Goal: Information Seeking & Learning: Learn about a topic

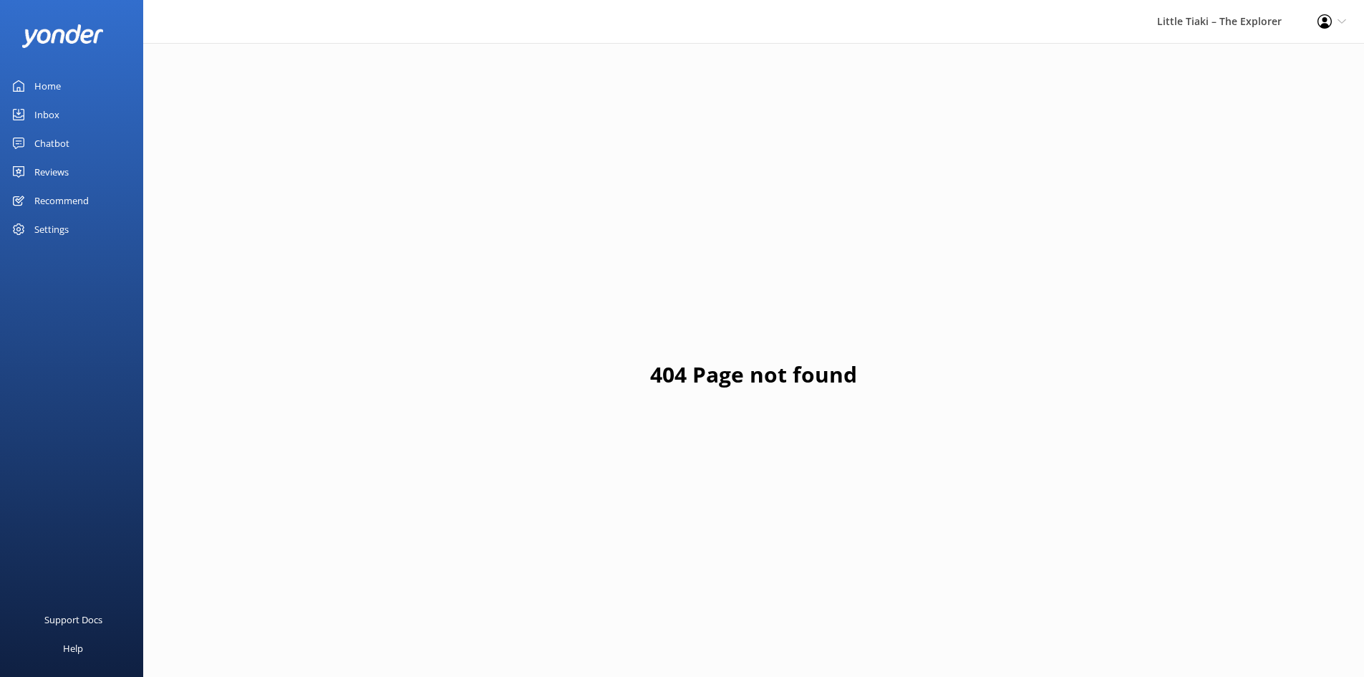
click at [1329, 22] on icon at bounding box center [1324, 21] width 14 height 14
click at [1022, 171] on div "404 Page not found" at bounding box center [753, 381] width 1221 height 677
click at [71, 117] on link "Inbox" at bounding box center [71, 114] width 143 height 29
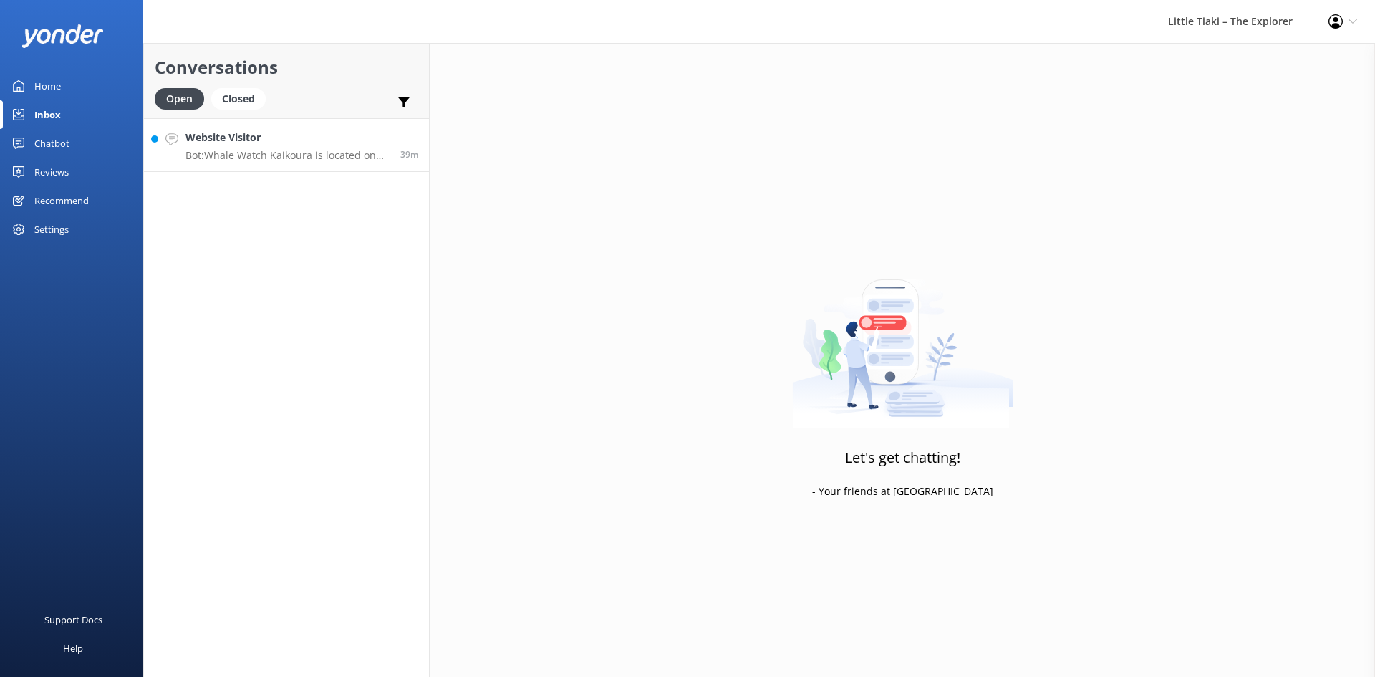
click at [286, 132] on h4 "Website Visitor" at bounding box center [287, 138] width 204 height 16
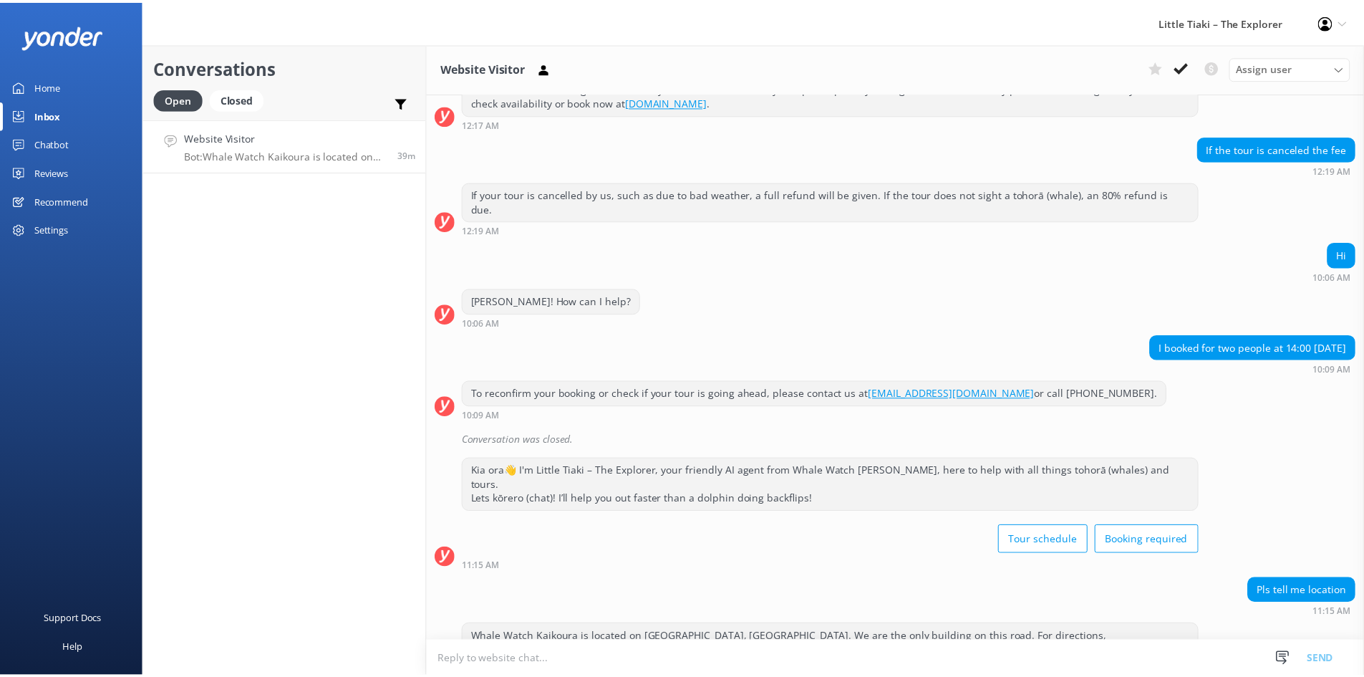
scroll to position [223, 0]
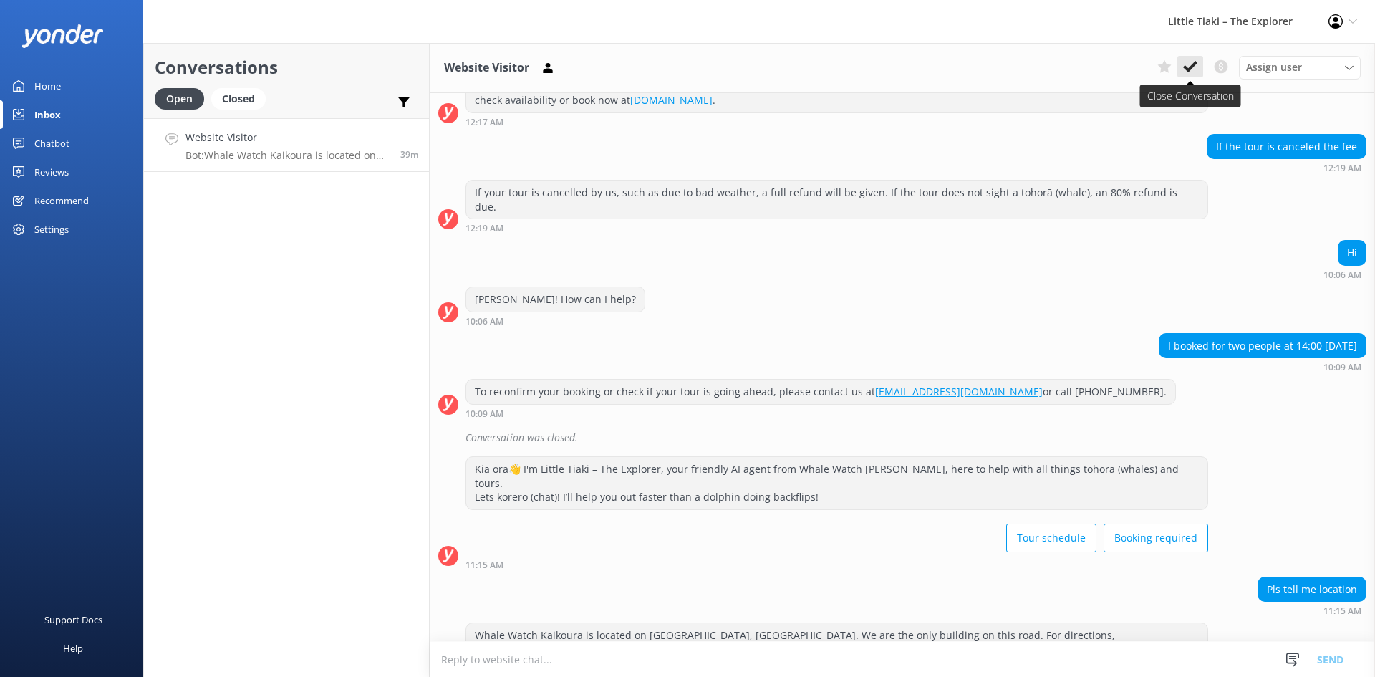
click at [1189, 69] on use at bounding box center [1190, 66] width 14 height 11
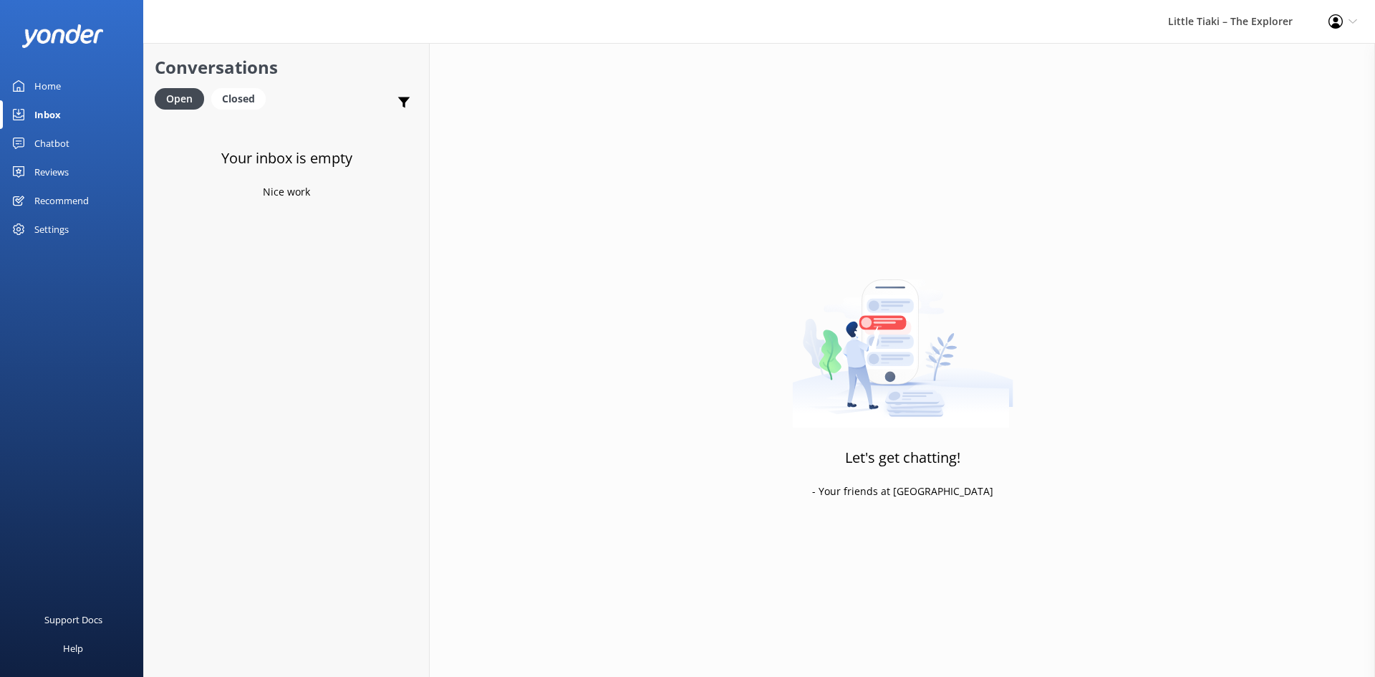
click at [92, 170] on link "Reviews" at bounding box center [71, 172] width 143 height 29
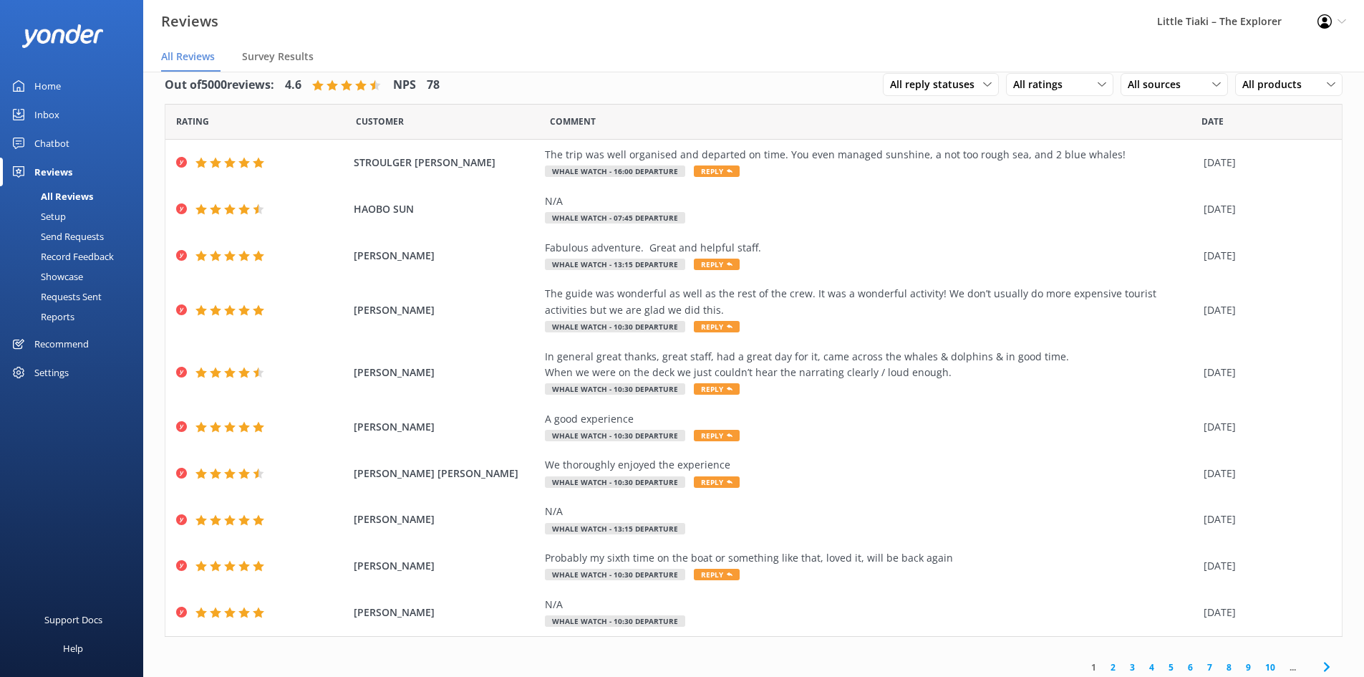
scroll to position [26, 0]
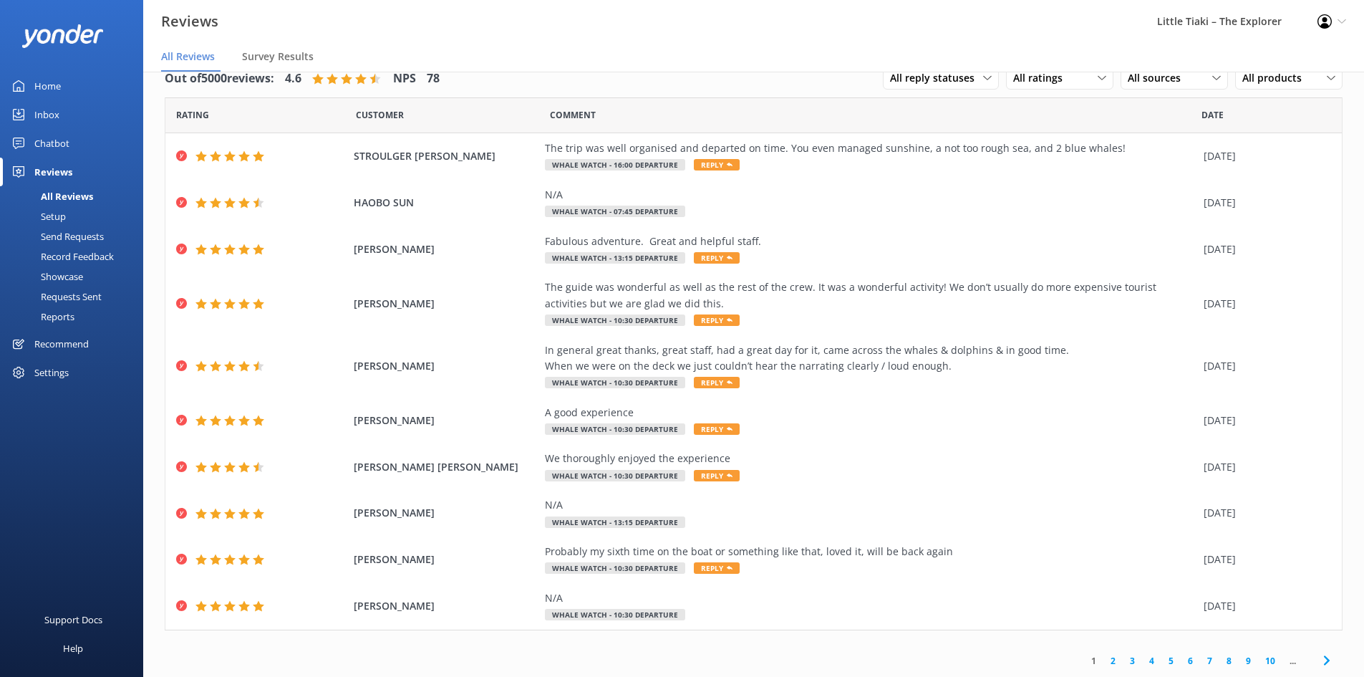
click at [1103, 662] on link "2" at bounding box center [1112, 661] width 19 height 14
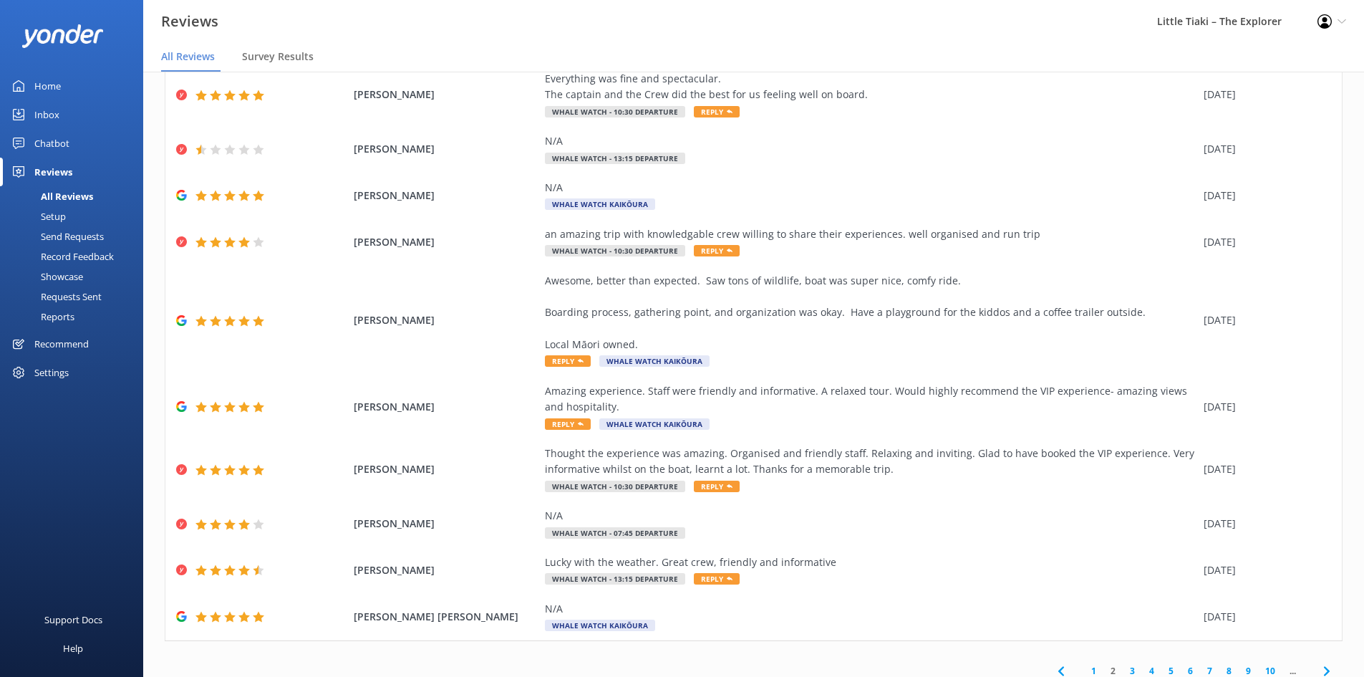
scroll to position [106, 0]
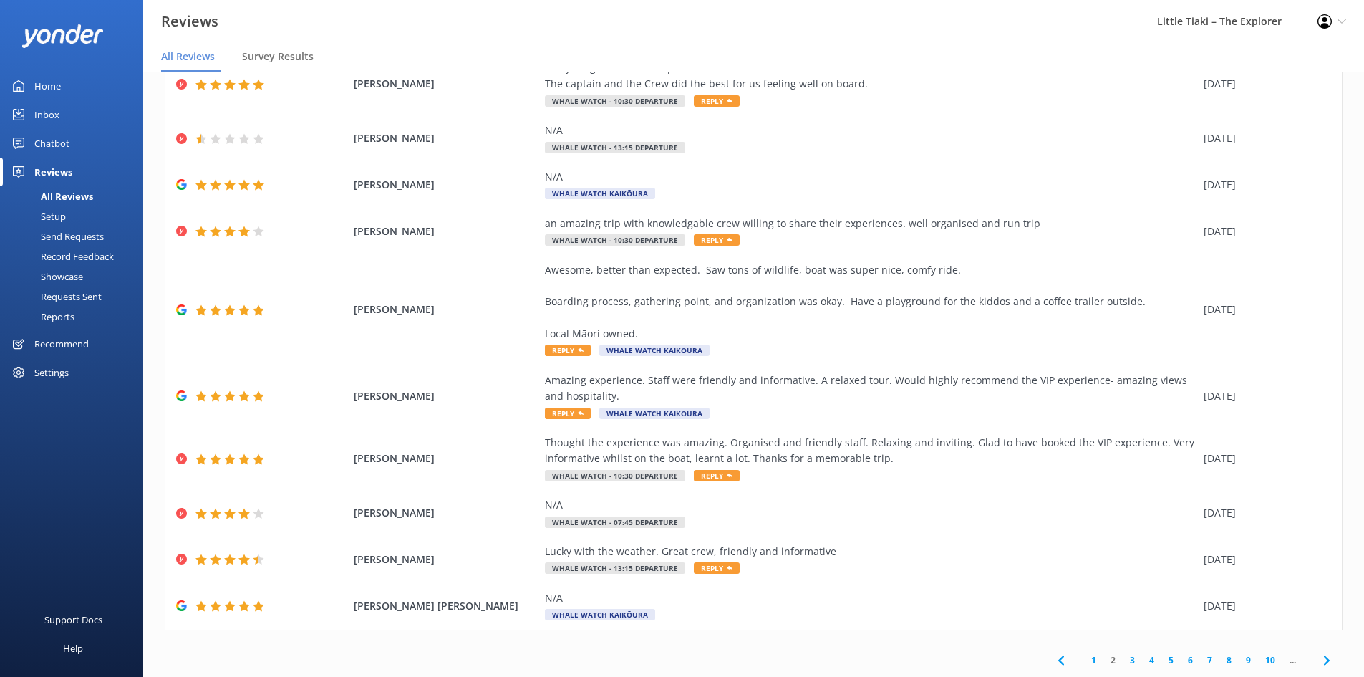
click at [1123, 664] on link "3" at bounding box center [1132, 660] width 19 height 14
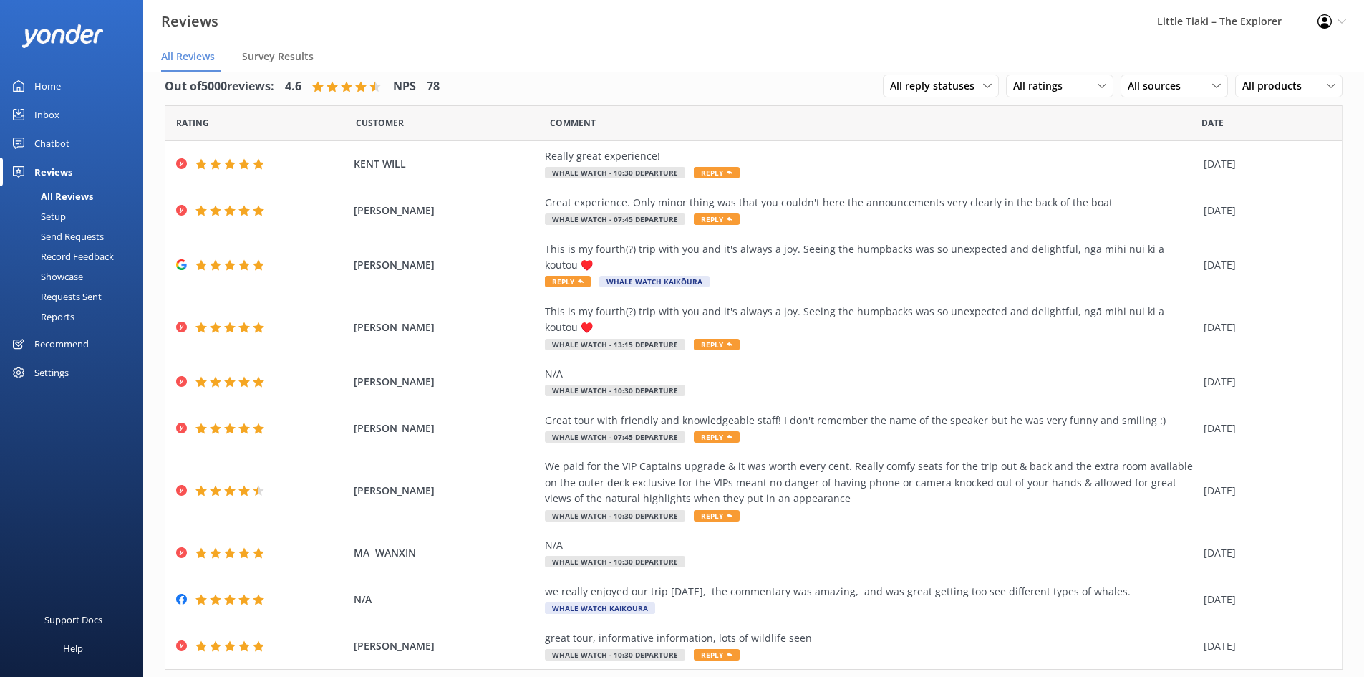
scroll to position [26, 0]
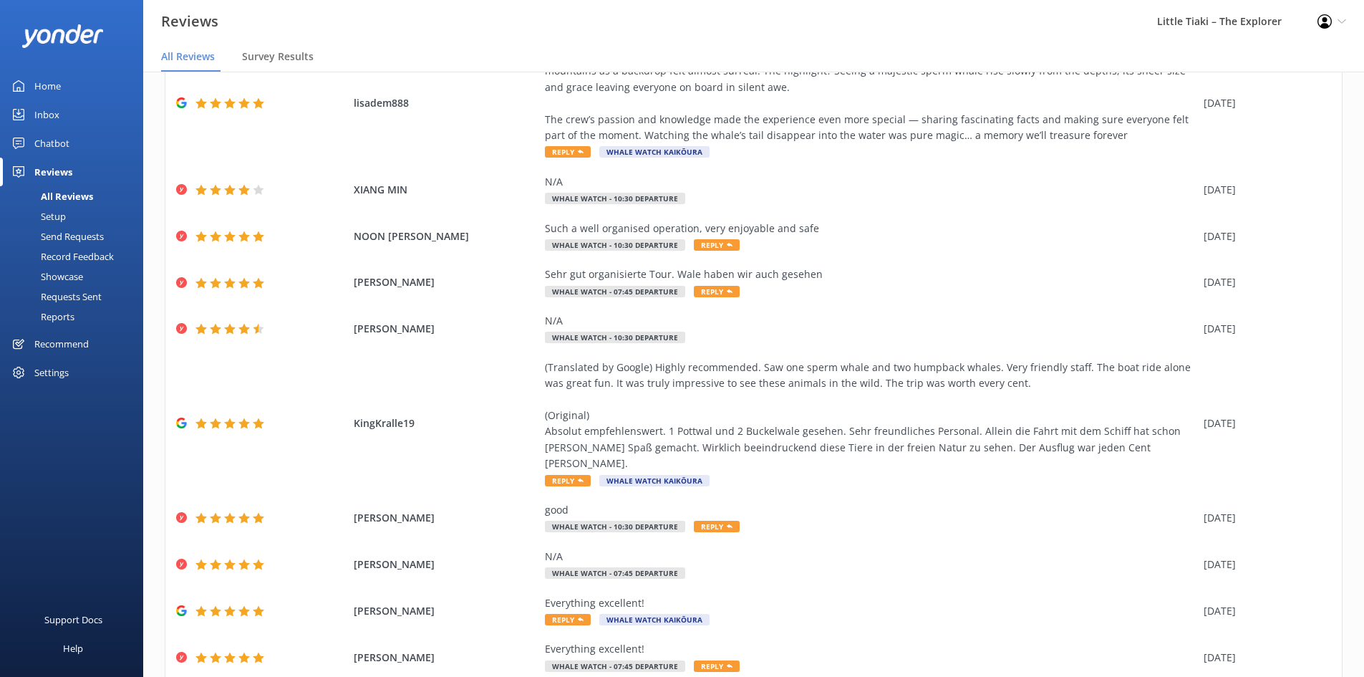
scroll to position [154, 0]
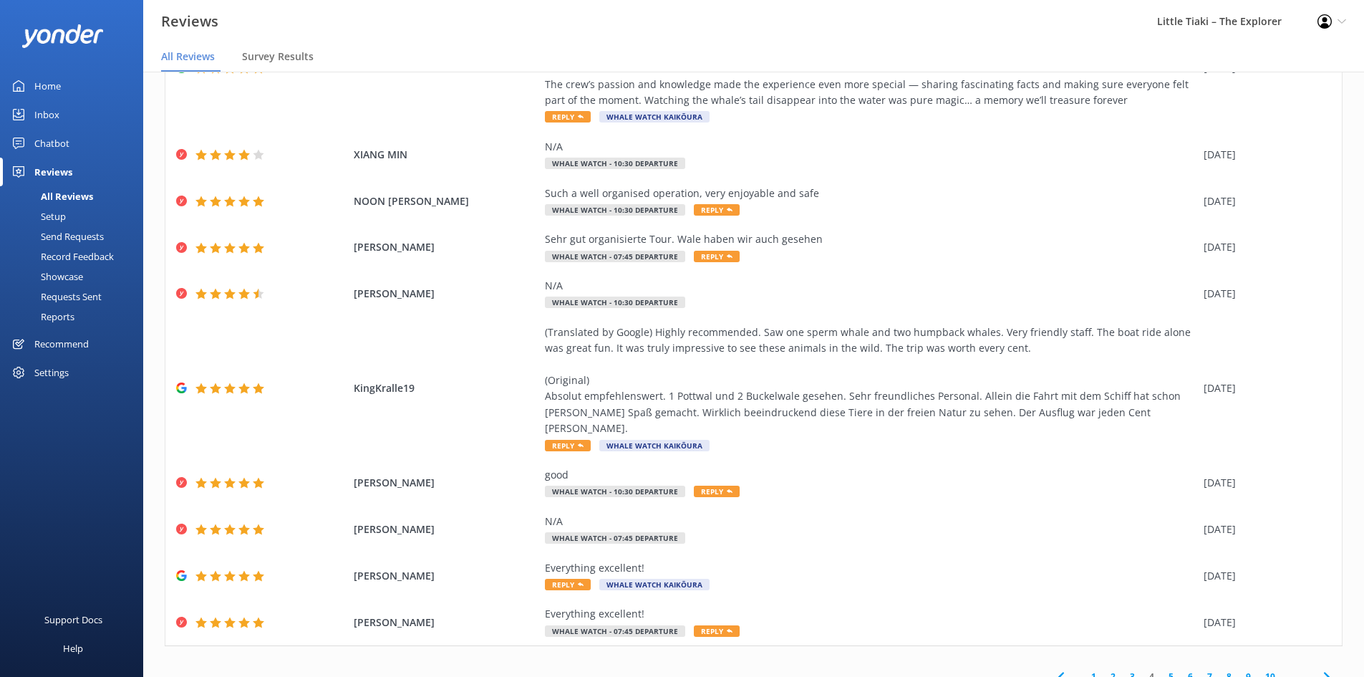
click at [1161, 669] on link "5" at bounding box center [1170, 676] width 19 height 14
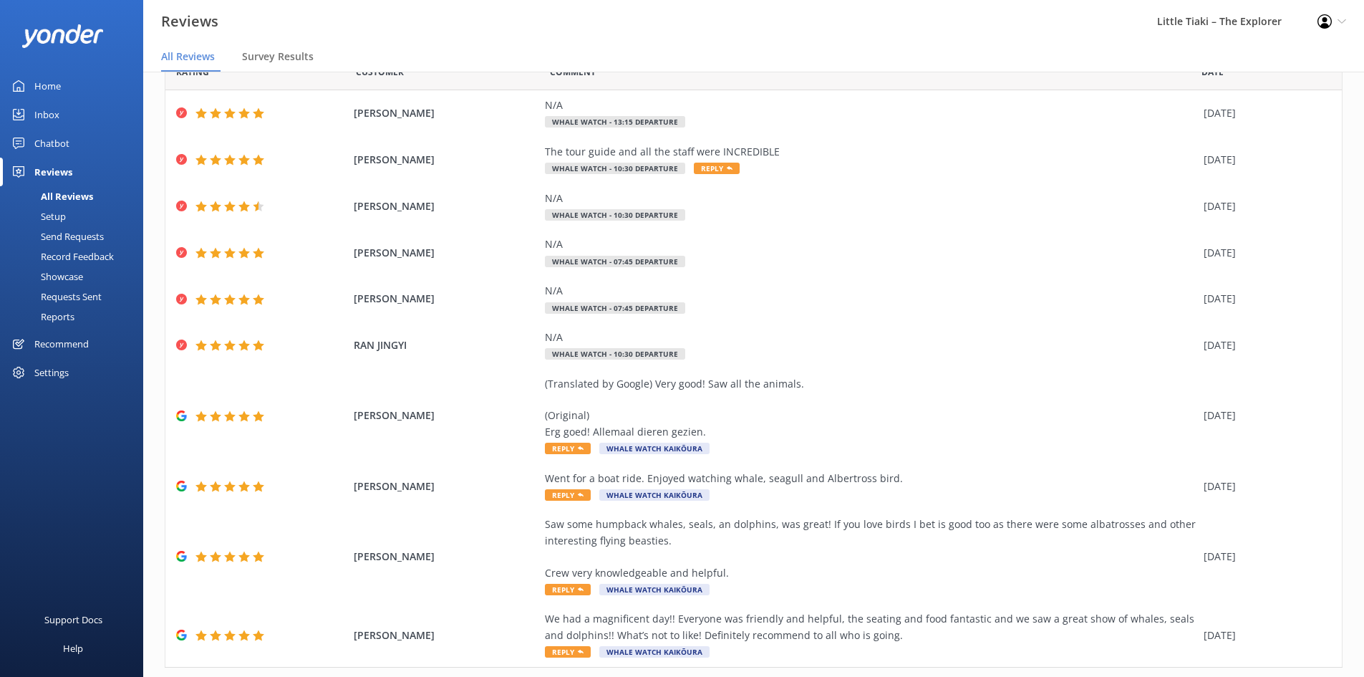
scroll to position [106, 0]
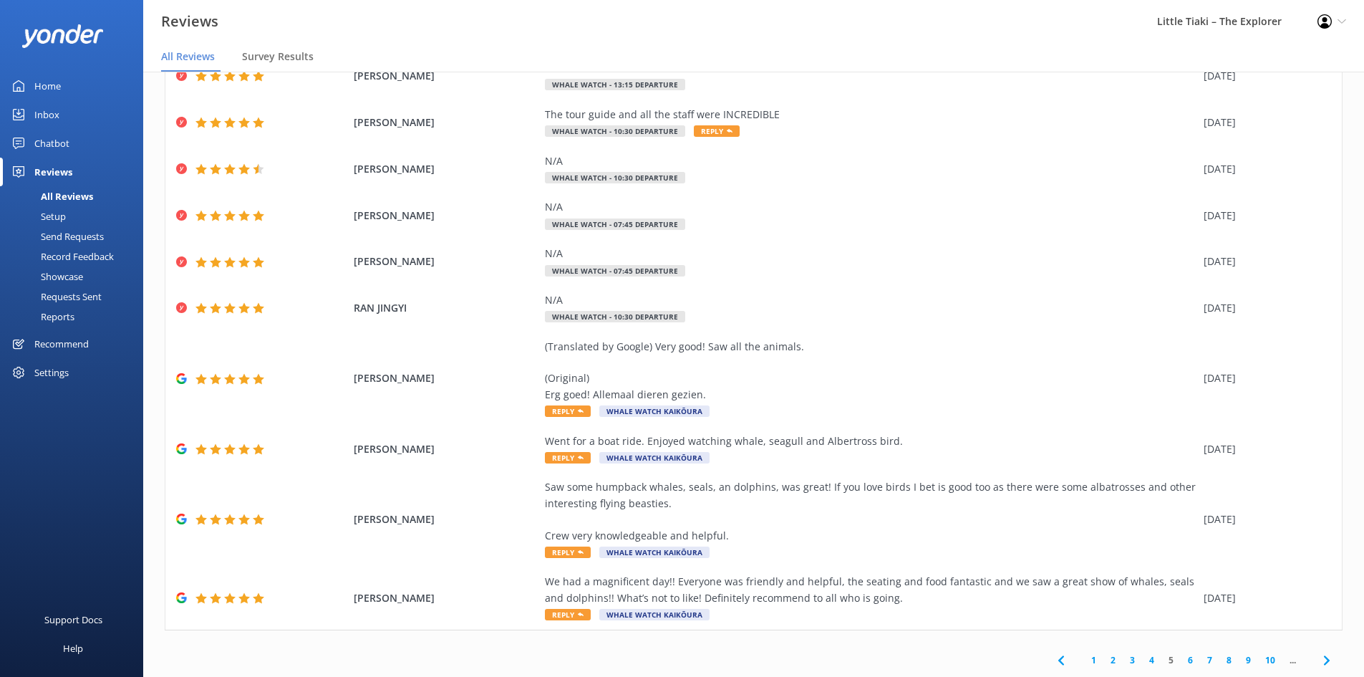
click at [1181, 658] on link "6" at bounding box center [1190, 660] width 19 height 14
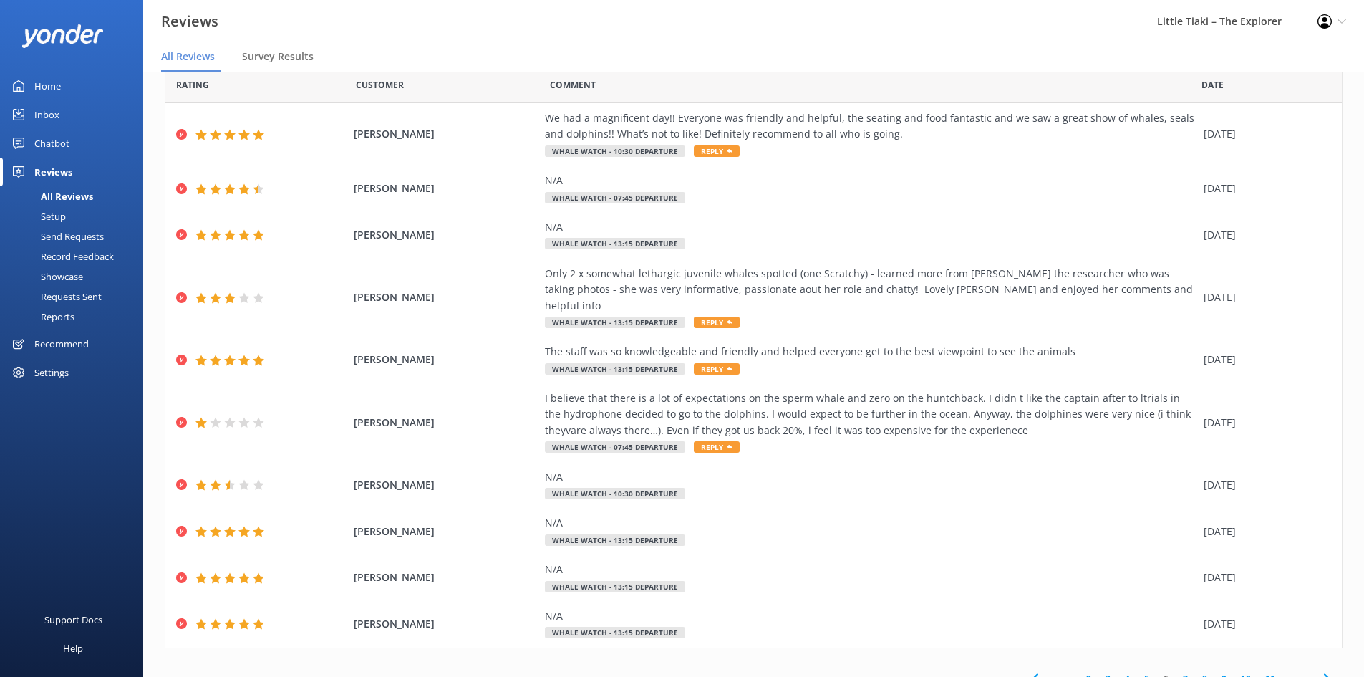
scroll to position [57, 0]
click at [1176, 670] on link "7" at bounding box center [1185, 677] width 19 height 14
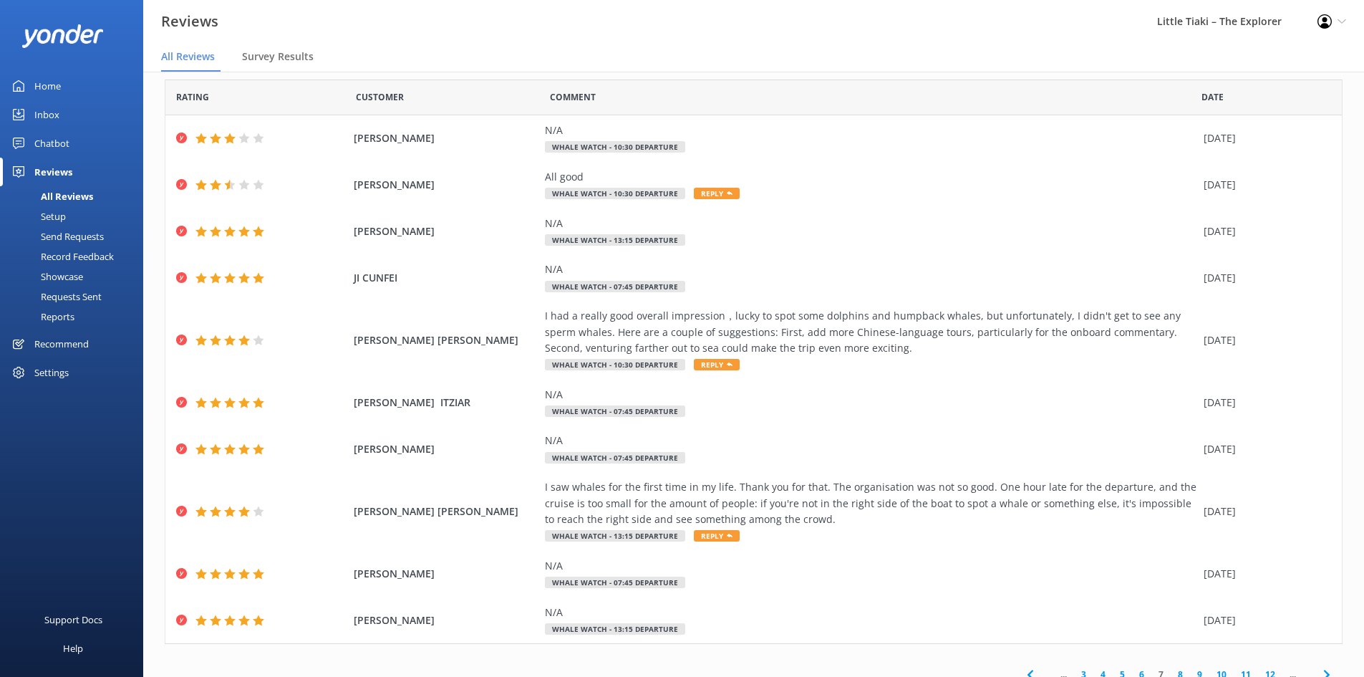
scroll to position [57, 0]
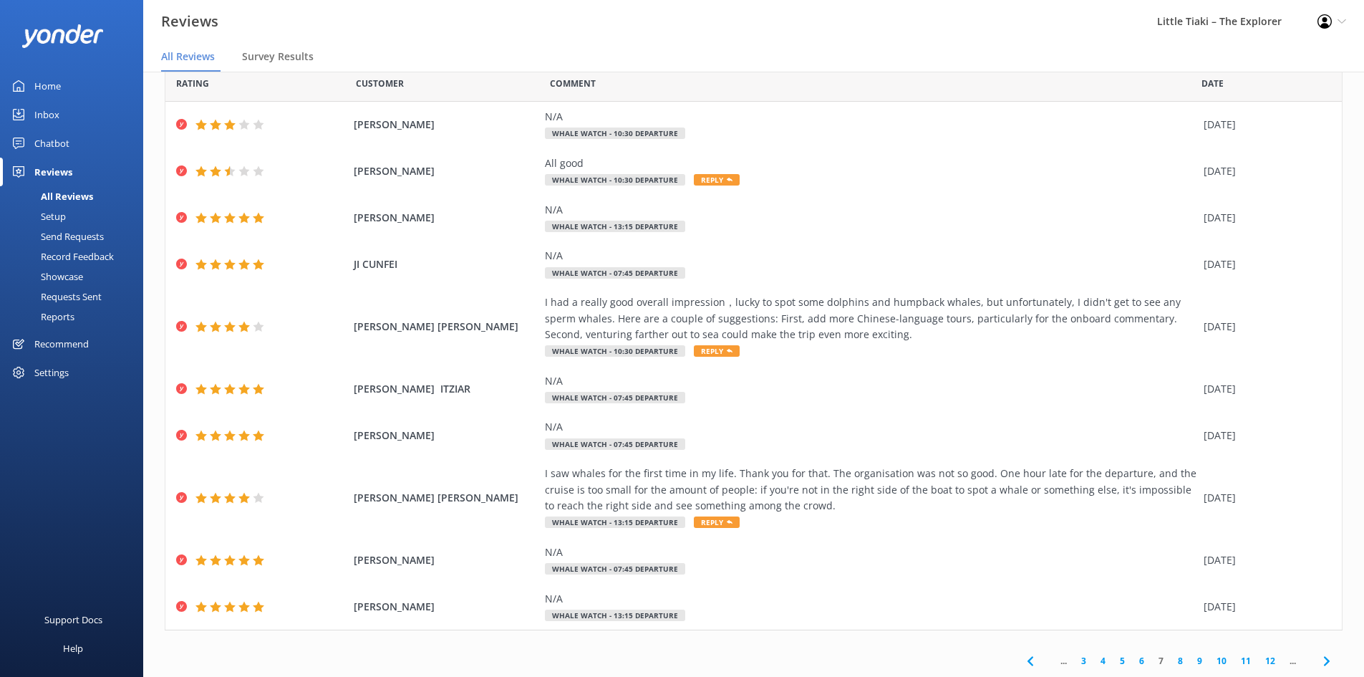
click at [1174, 658] on link "8" at bounding box center [1180, 661] width 19 height 14
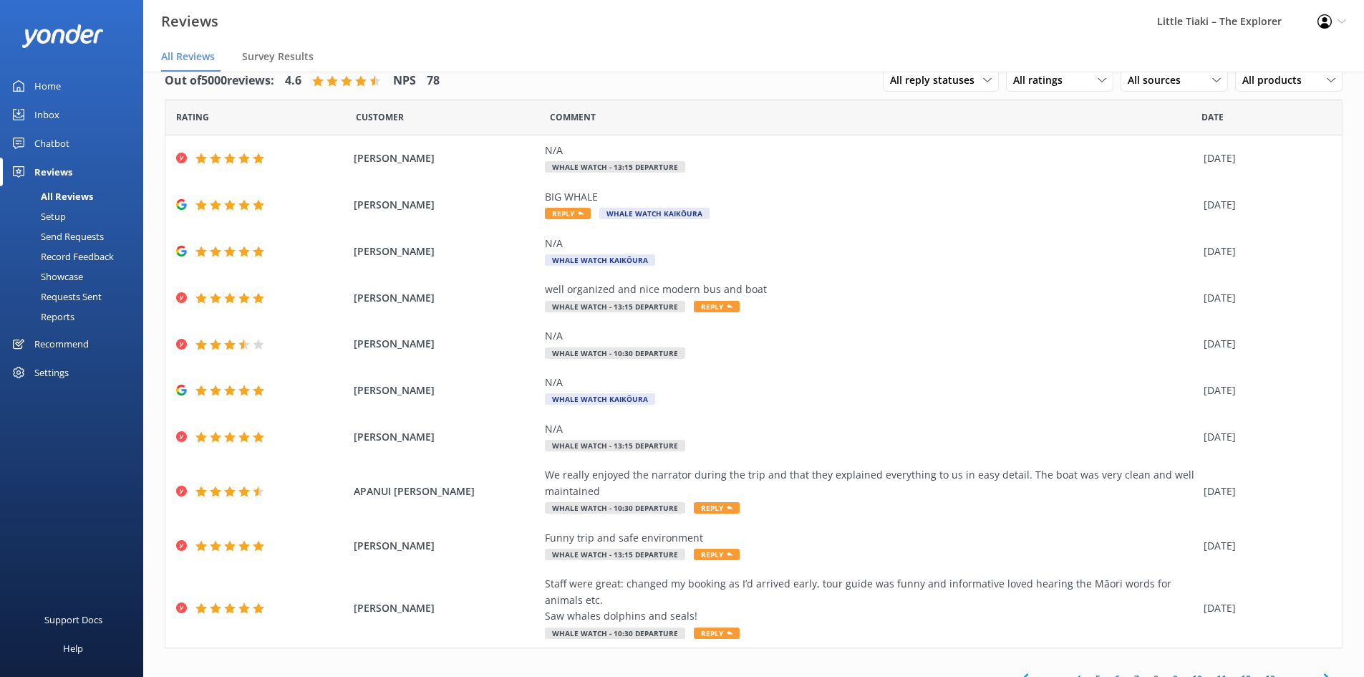
scroll to position [42, 0]
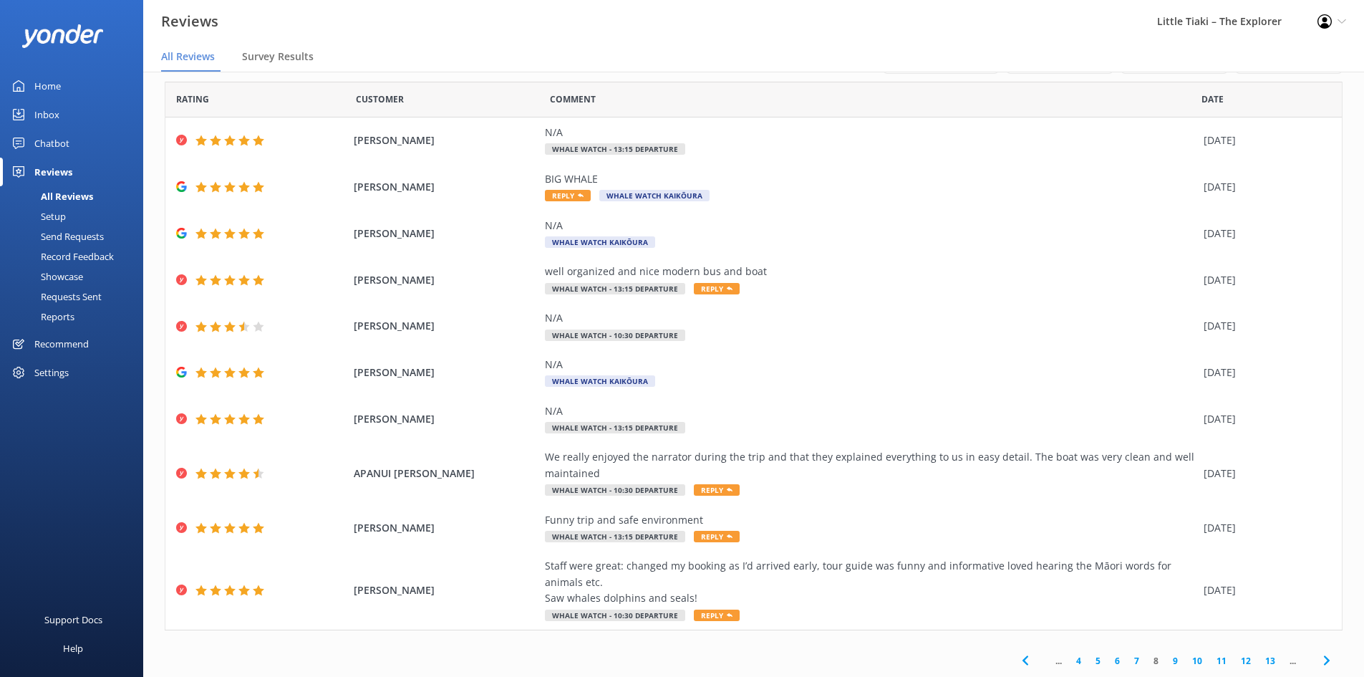
click at [1167, 659] on link "9" at bounding box center [1175, 661] width 19 height 14
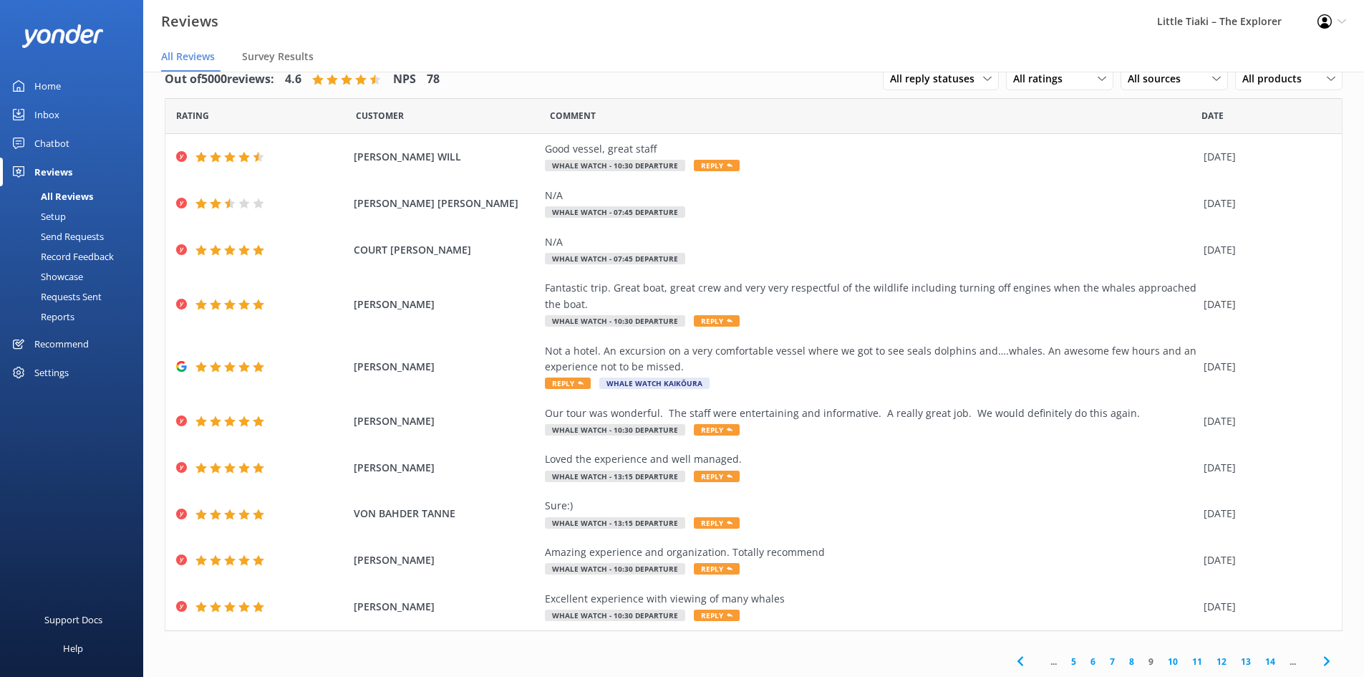
scroll to position [26, 0]
drag, startPoint x: 676, startPoint y: 477, endPoint x: 705, endPoint y: 509, distance: 43.1
click at [705, 509] on div "Rating Customer Comment Date [PERSON_NAME] WILL Good vessel, great staff Whale …" at bounding box center [754, 363] width 1178 height 532
click at [845, 646] on div "... 5 6 7 8 9 10 11 12 13 14 ..." at bounding box center [754, 660] width 1178 height 32
click at [1161, 659] on link "10" at bounding box center [1173, 661] width 24 height 14
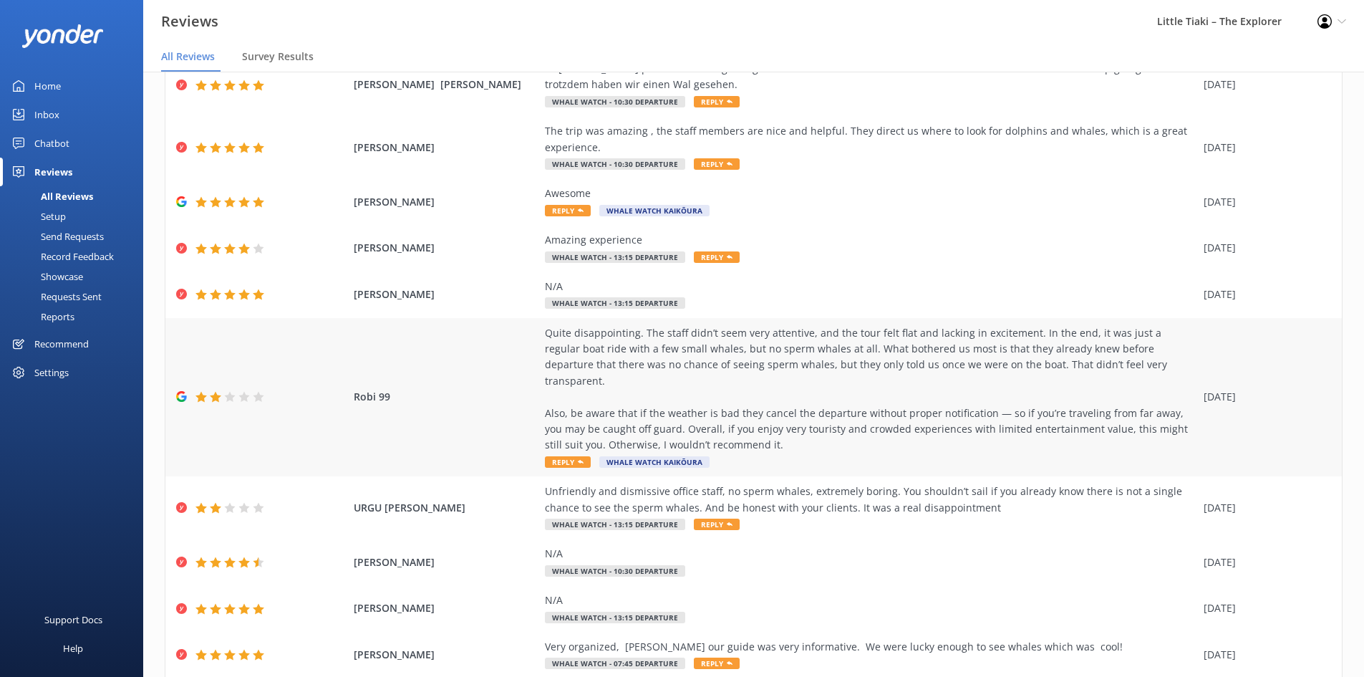
scroll to position [137, 0]
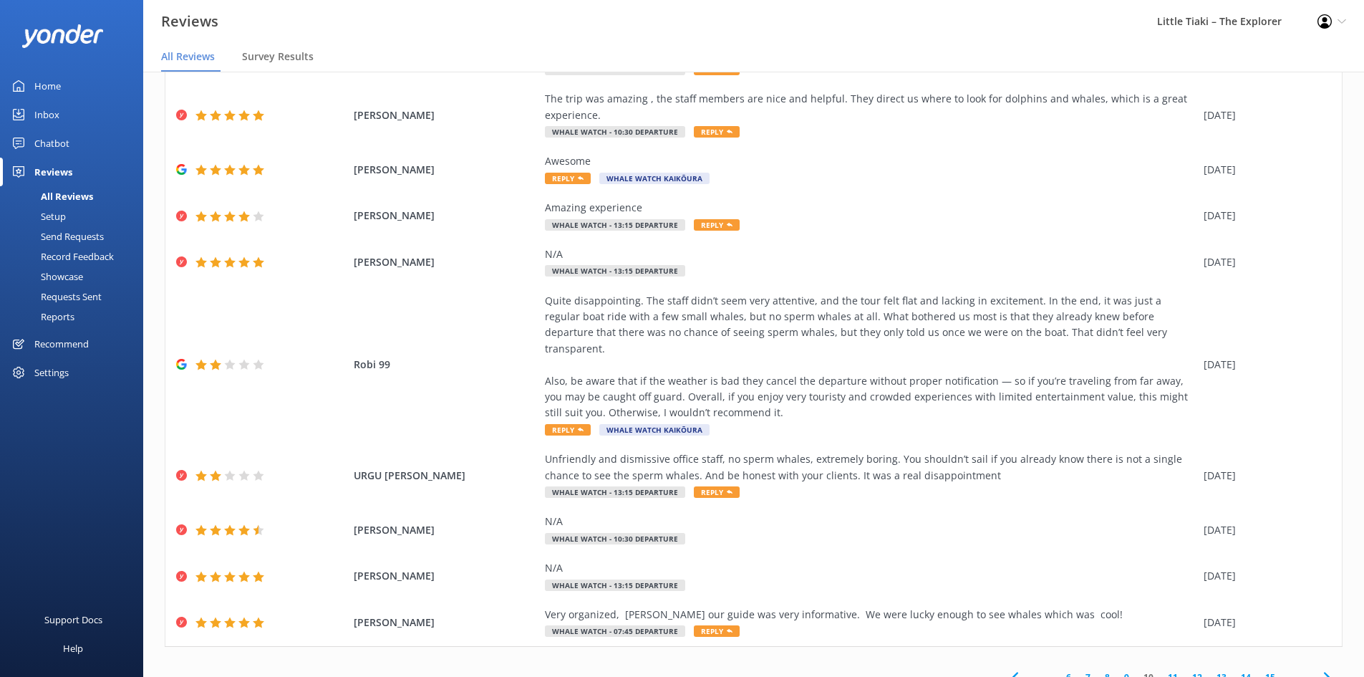
click at [1166, 670] on link "11" at bounding box center [1173, 677] width 24 height 14
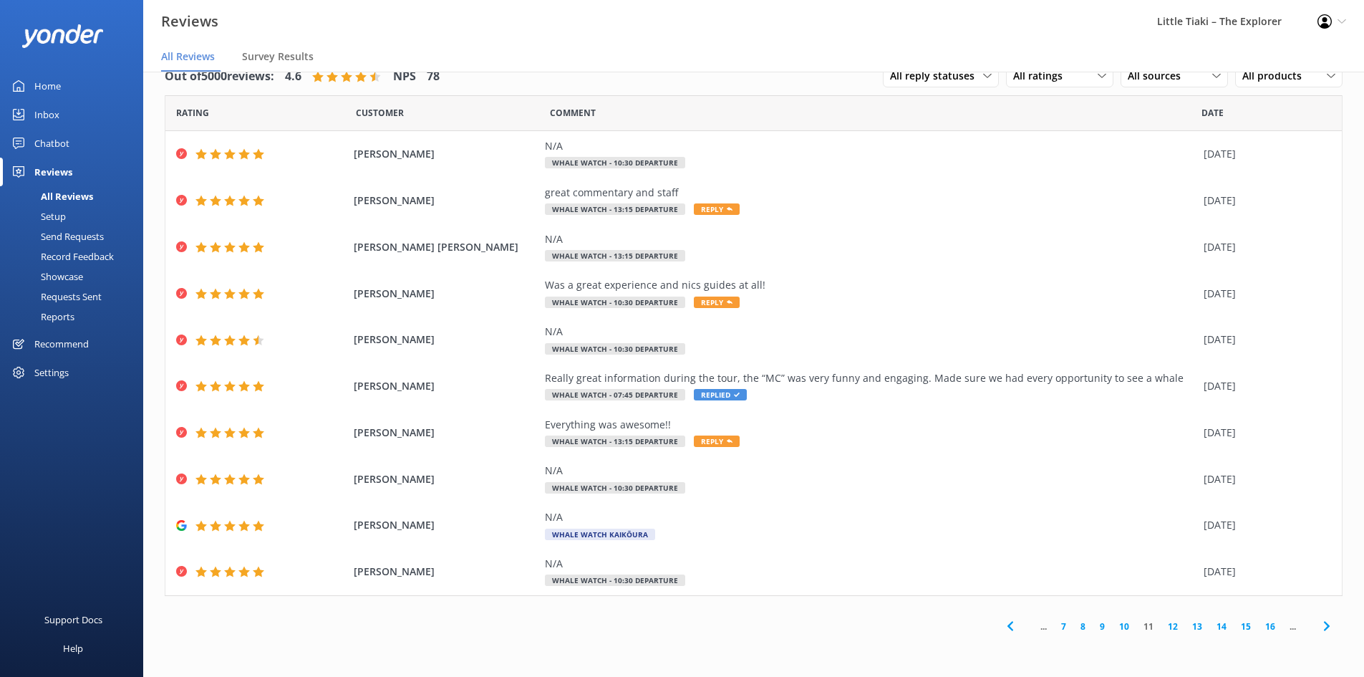
scroll to position [29, 0]
click at [1174, 627] on link "12" at bounding box center [1173, 626] width 24 height 14
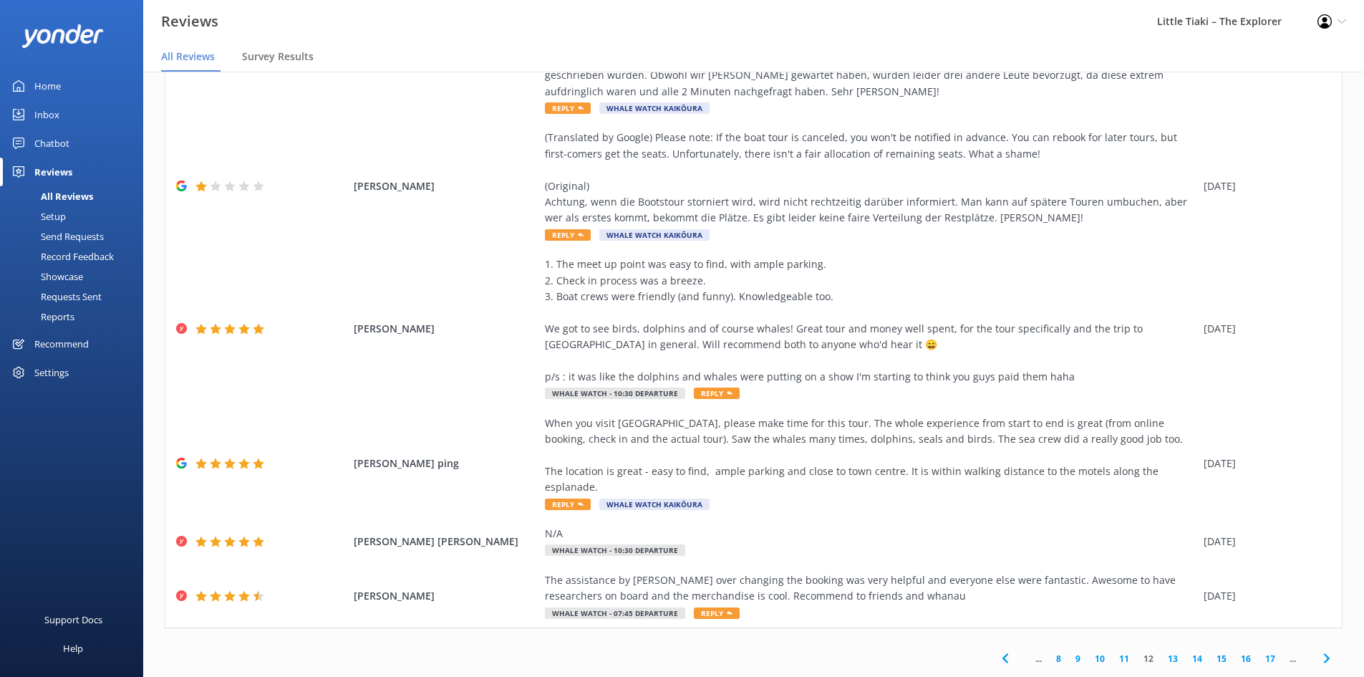
scroll to position [395, 0]
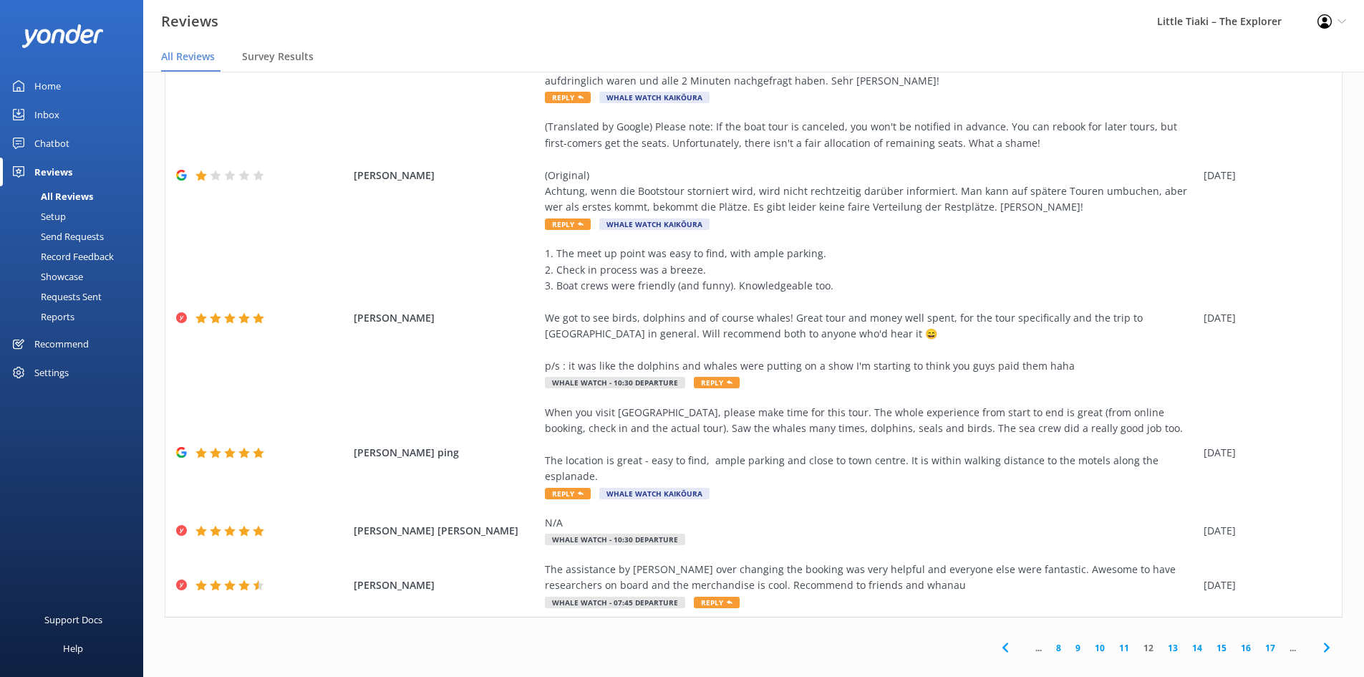
click at [1165, 641] on link "13" at bounding box center [1173, 648] width 24 height 14
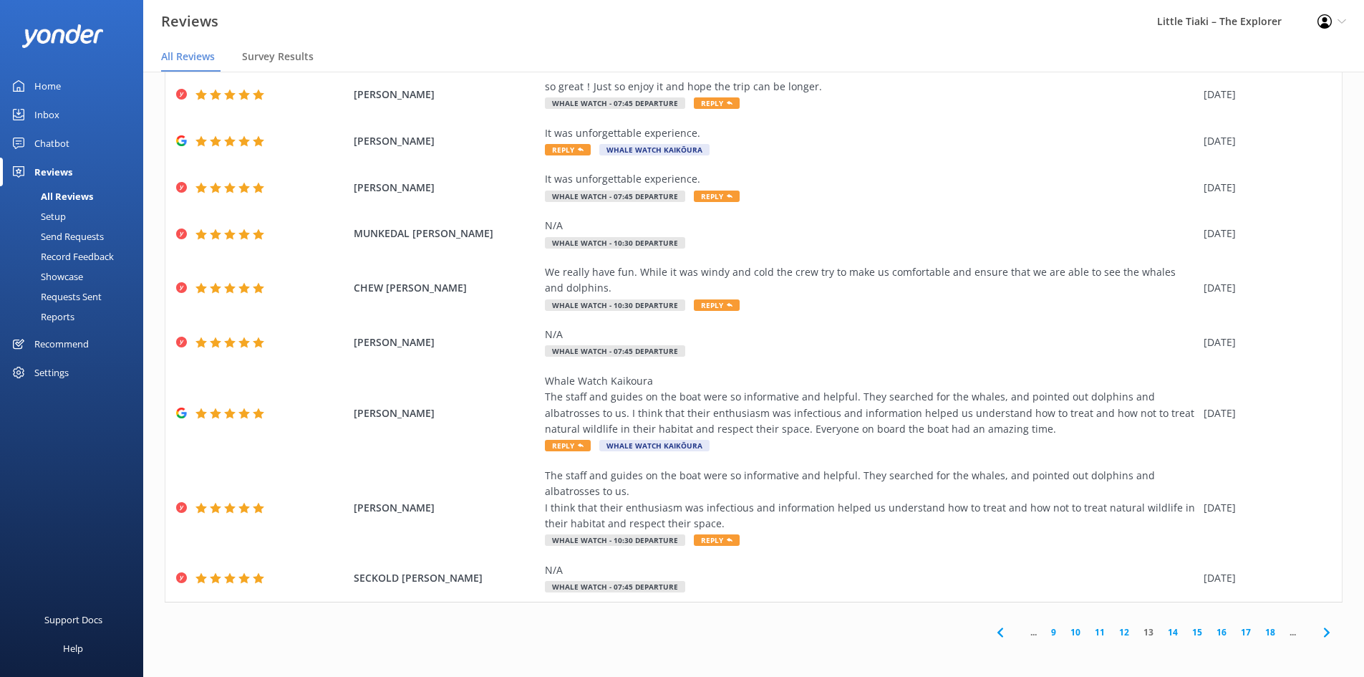
scroll to position [106, 0]
click at [1161, 637] on link "14" at bounding box center [1173, 631] width 24 height 14
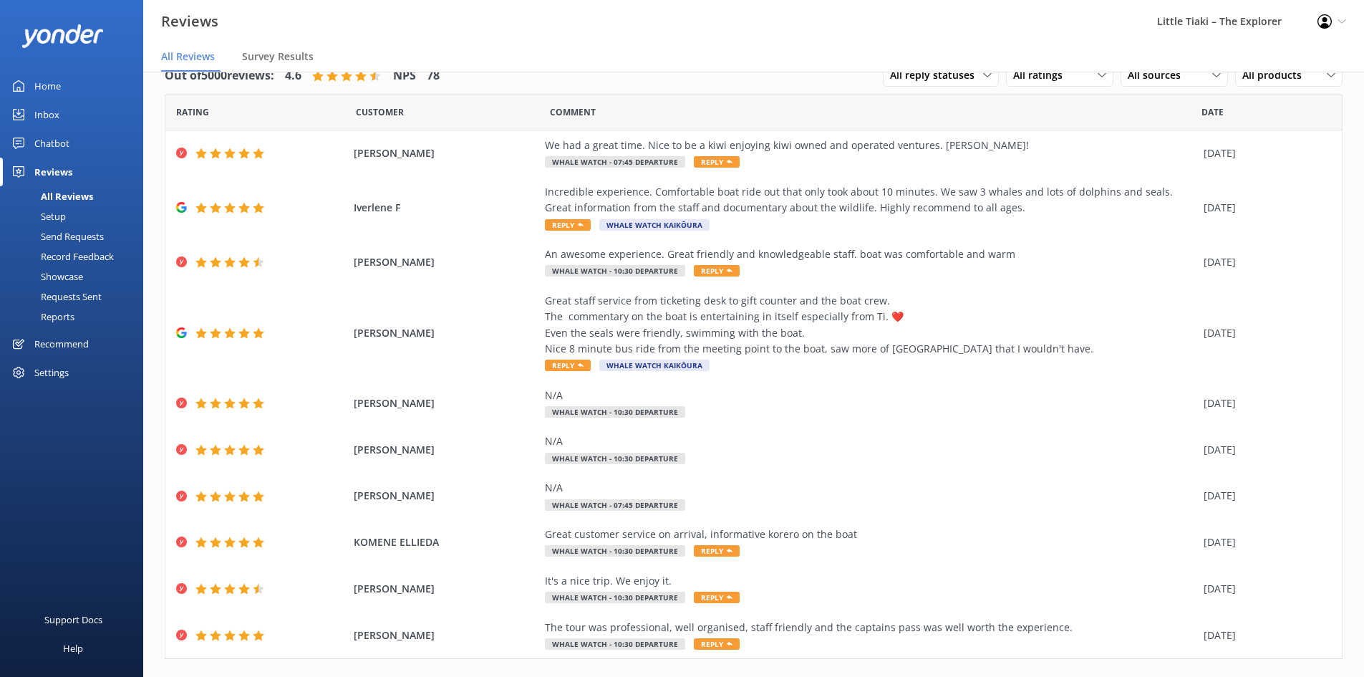
scroll to position [57, 0]
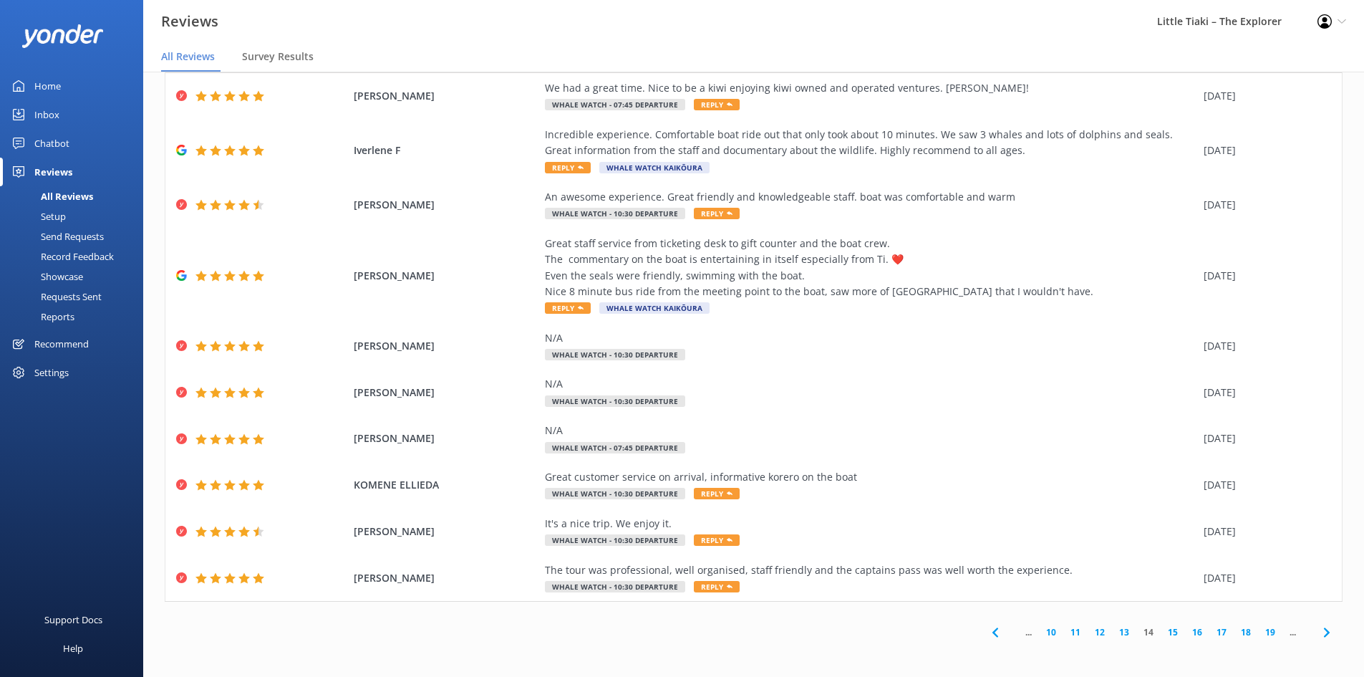
click at [1163, 628] on link "15" at bounding box center [1173, 632] width 24 height 14
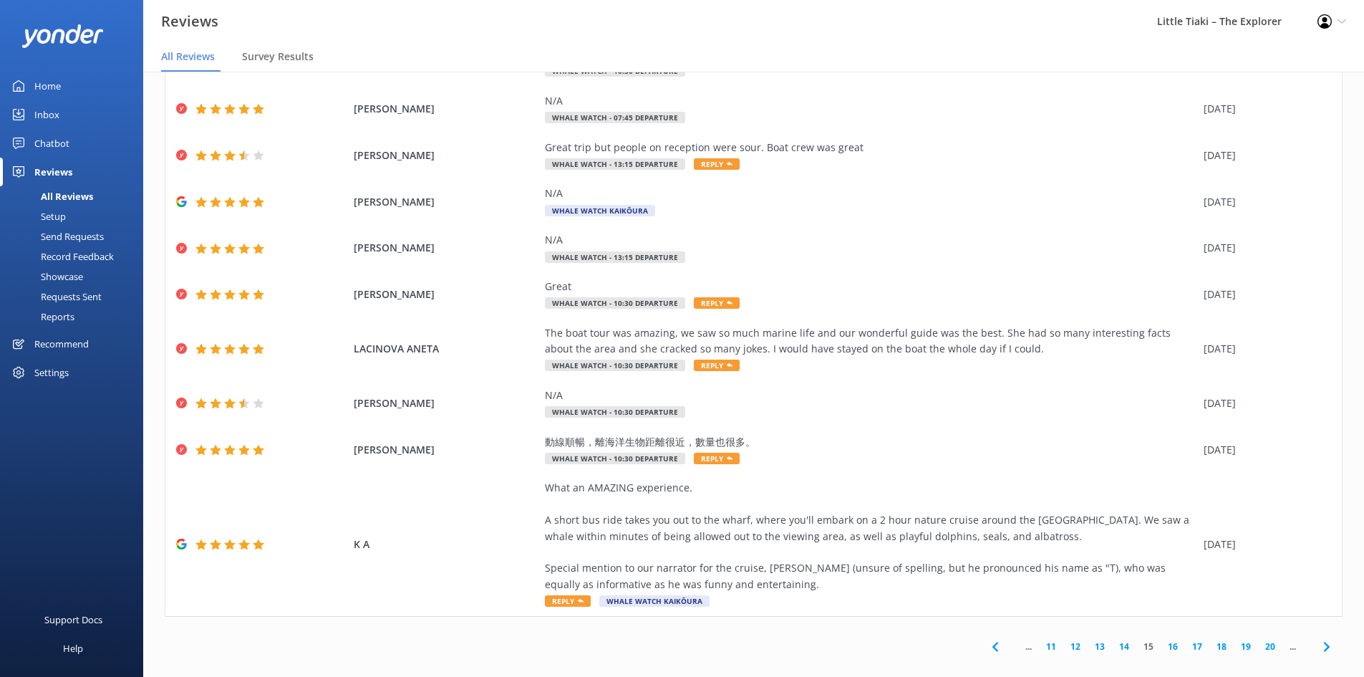
scroll to position [106, 0]
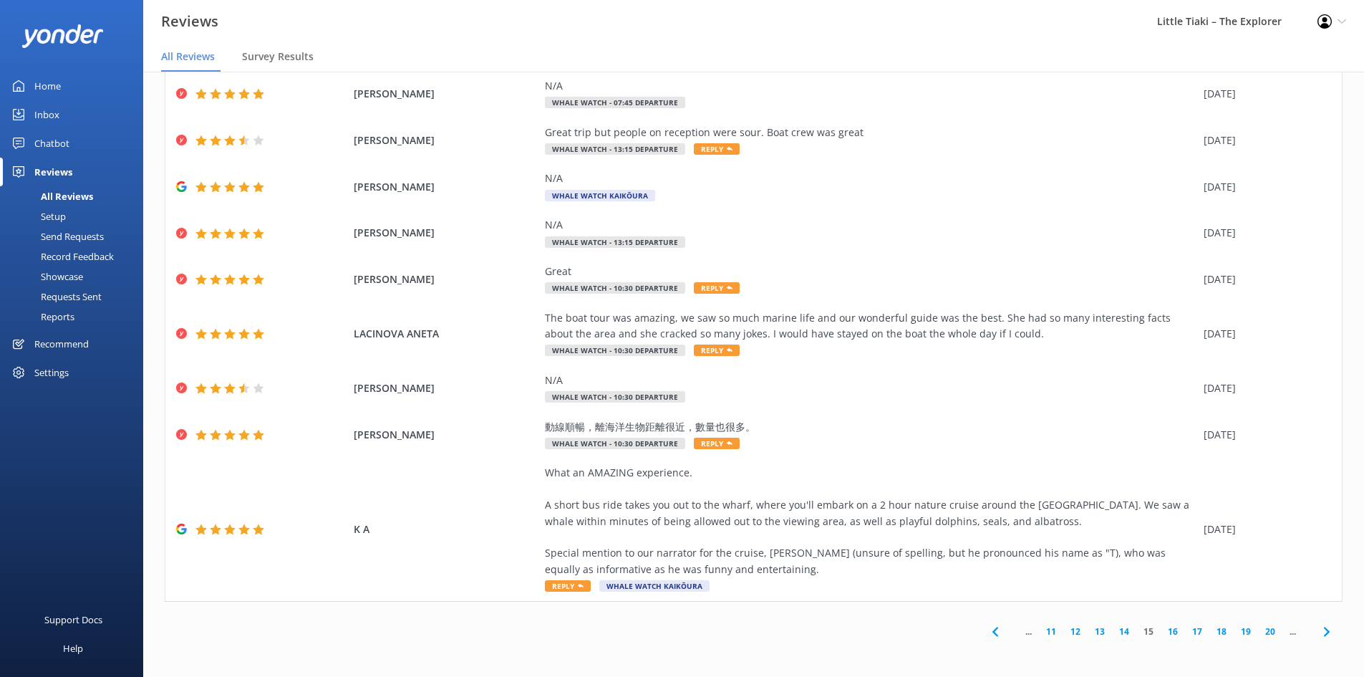
click at [1168, 633] on link "16" at bounding box center [1173, 631] width 24 height 14
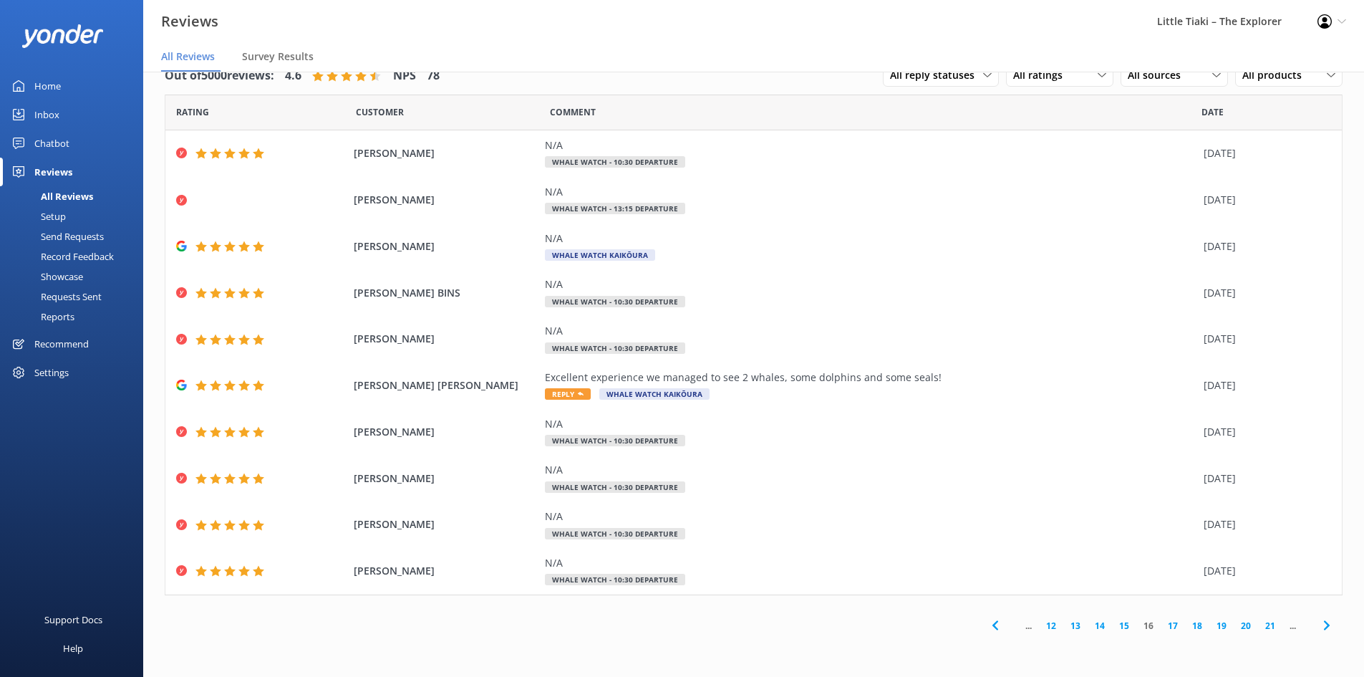
click at [1174, 629] on link "17" at bounding box center [1173, 626] width 24 height 14
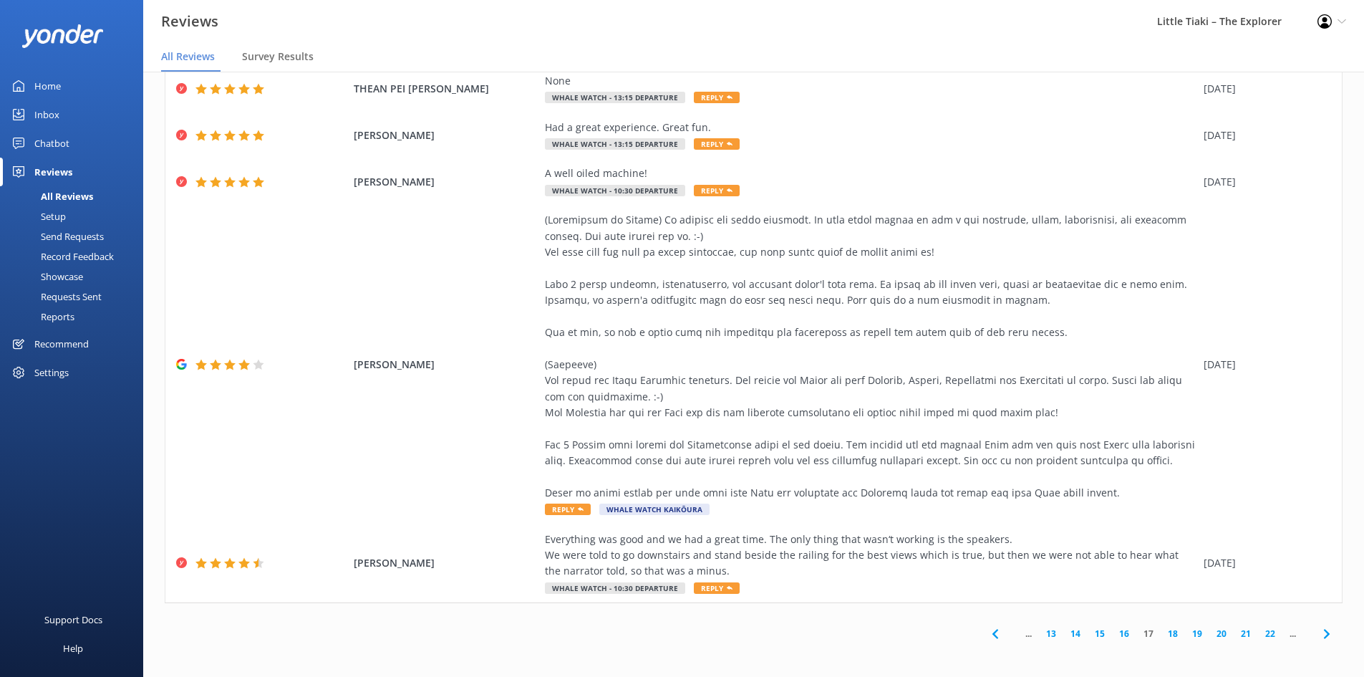
scroll to position [298, 0]
click at [1161, 631] on link "18" at bounding box center [1173, 632] width 24 height 14
